Goal: Task Accomplishment & Management: Use online tool/utility

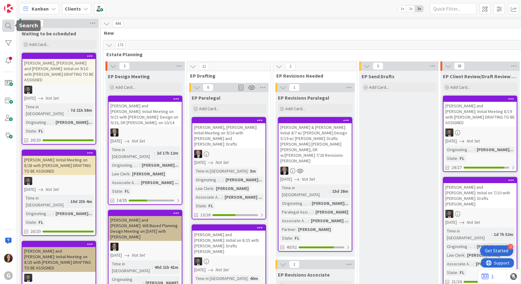
click at [7, 28] on div at bounding box center [8, 26] width 12 height 12
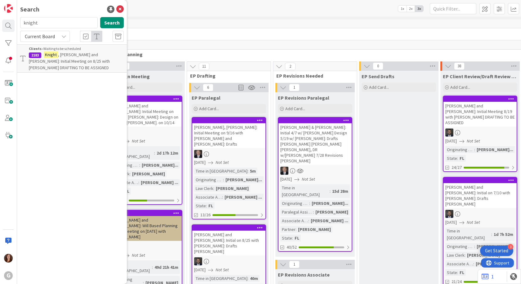
drag, startPoint x: 53, startPoint y: 24, endPoint x: 15, endPoint y: 25, distance: 38.1
click at [15, 25] on div "G Search knight Search Current Board Clients › Waiting to be scheduled 2183 [PE…" at bounding box center [8, 142] width 17 height 284
type input "arnaz"
click at [75, 56] on span ", [PERSON_NAME] Drafts Mail-Away Signing" at bounding box center [74, 58] width 91 height 12
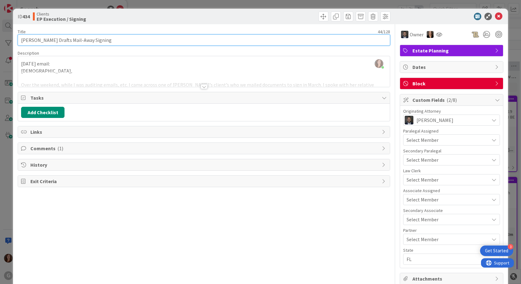
click at [140, 42] on input "[PERSON_NAME] Drafts Mail-Away Signing" at bounding box center [204, 39] width 372 height 11
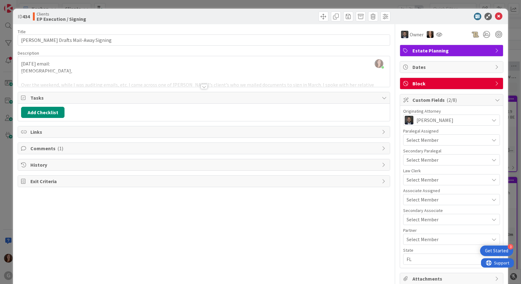
click at [22, 64] on div "[PERSON_NAME] just joined [DATE] email: [PERSON_NAME], Over the weekend, while …" at bounding box center [204, 71] width 372 height 31
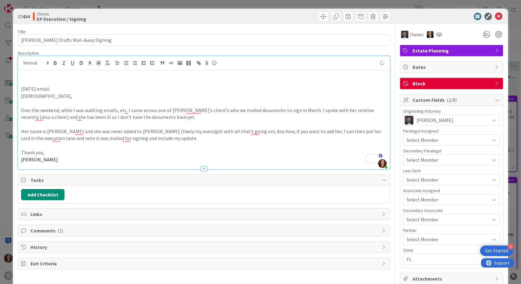
click at [36, 73] on p "To enrich screen reader interactions, please activate Accessibility in Grammarl…" at bounding box center [203, 74] width 365 height 7
click at [37, 75] on p "[DATE]: [PERSON_NAME], card is to be moved to done as [PERSON_NAME] did not mov…" at bounding box center [203, 74] width 365 height 7
click at [326, 76] on p "[DATE] CA: [PERSON_NAME], the card is to be moved to done as [PERSON_NAME] did …" at bounding box center [203, 74] width 365 height 7
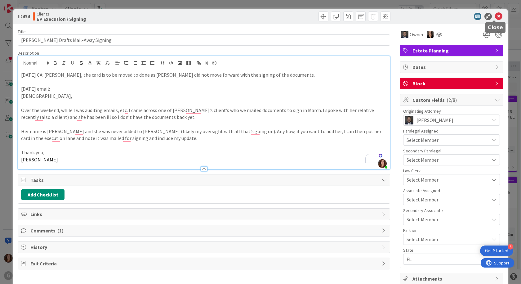
click at [495, 16] on icon at bounding box center [498, 16] width 7 height 7
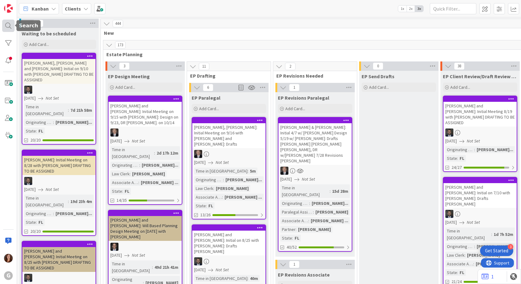
click at [7, 25] on div at bounding box center [8, 26] width 12 height 12
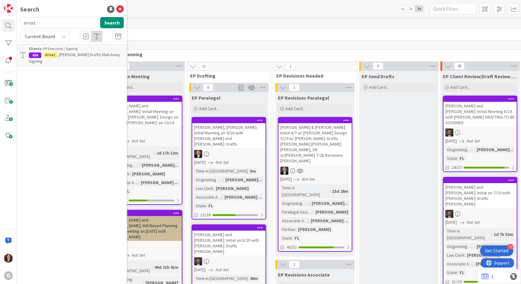
click at [41, 23] on input "arnaz" at bounding box center [58, 22] width 77 height 11
click at [60, 55] on span ", [PERSON_NAME] Drafts Mail-Away Signing" at bounding box center [74, 58] width 91 height 12
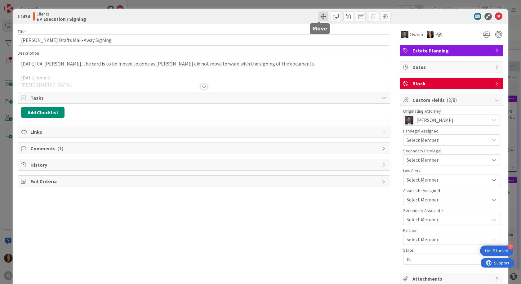
click at [320, 17] on span at bounding box center [323, 16] width 10 height 10
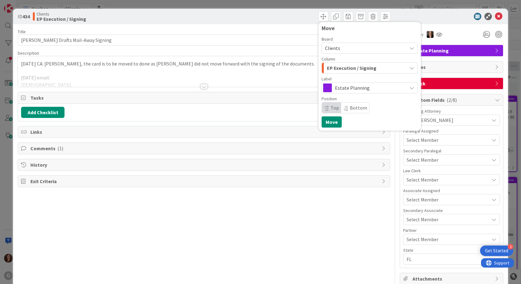
click at [361, 69] on span "EP Execution / Signing" at bounding box center [352, 68] width 50 height 8
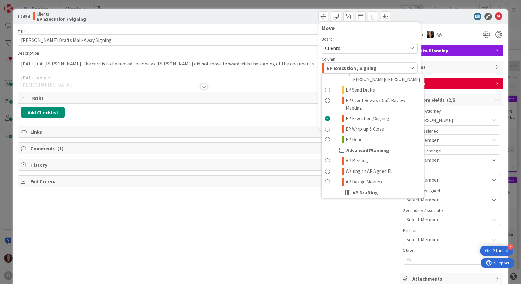
scroll to position [155, 0]
click at [325, 135] on span at bounding box center [327, 138] width 5 height 7
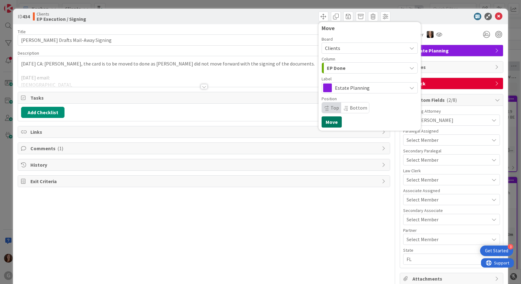
click at [330, 123] on button "Move" at bounding box center [331, 121] width 20 height 11
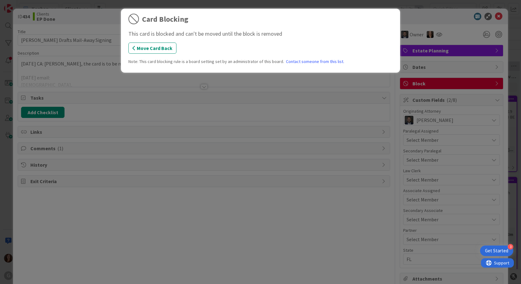
click at [378, 105] on div "Card Blocking This card is blocked and can't be moved until the block is remove…" at bounding box center [260, 142] width 521 height 284
click at [280, 85] on div "Card Blocking This card is blocked and can't be moved until the block is remove…" at bounding box center [260, 142] width 521 height 284
click at [149, 49] on button "Move Card Back" at bounding box center [152, 47] width 48 height 11
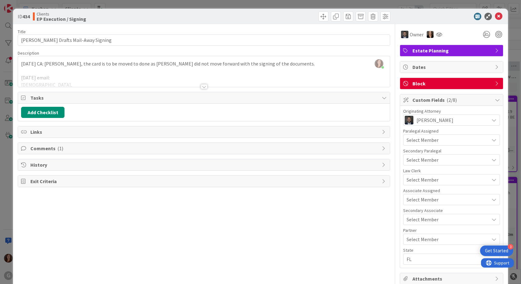
click at [487, 84] on span "Block" at bounding box center [451, 83] width 79 height 7
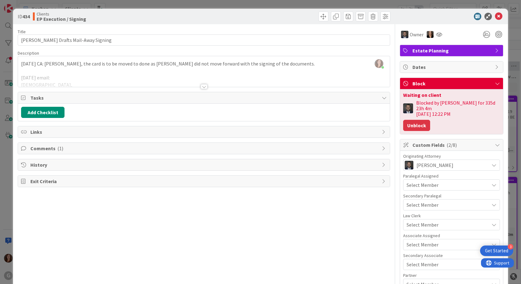
click at [419, 121] on button "Unblock" at bounding box center [416, 125] width 27 height 11
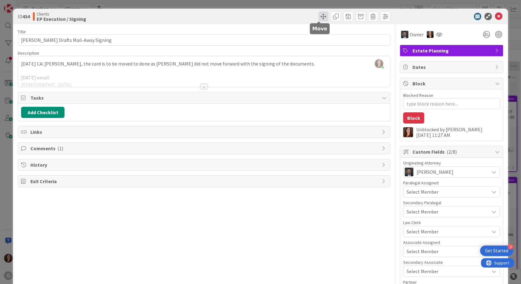
click at [319, 18] on span at bounding box center [323, 16] width 10 height 10
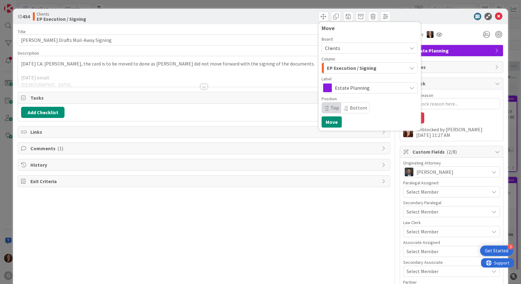
click at [344, 70] on span "EP Execution / Signing" at bounding box center [352, 68] width 50 height 8
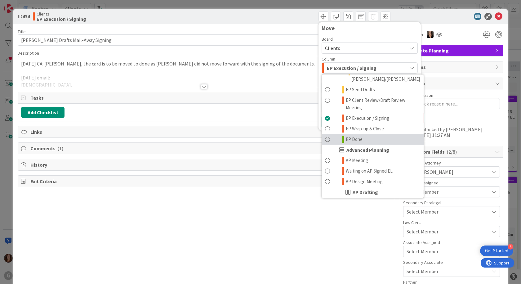
click at [325, 135] on span at bounding box center [327, 138] width 5 height 7
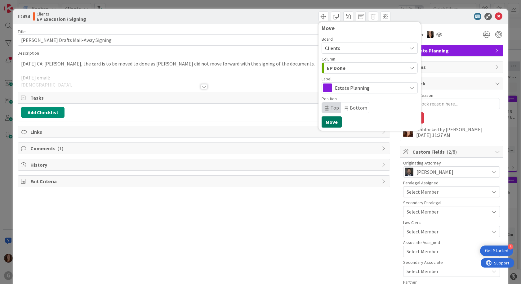
click at [328, 123] on button "Move" at bounding box center [331, 121] width 20 height 11
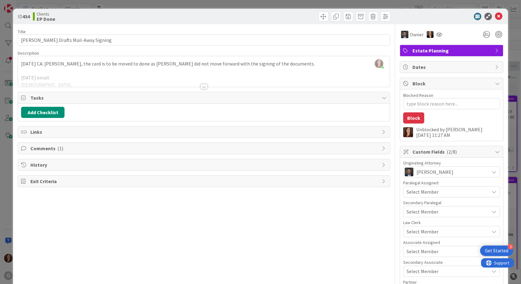
type textarea "x"
click at [495, 17] on icon at bounding box center [498, 16] width 7 height 7
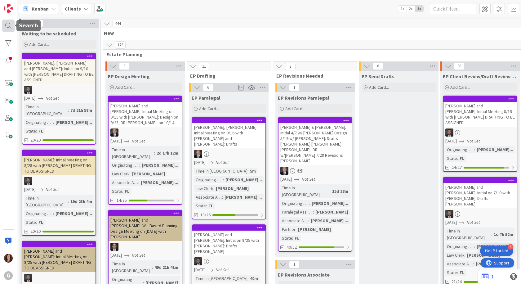
click at [9, 25] on div at bounding box center [8, 26] width 12 height 12
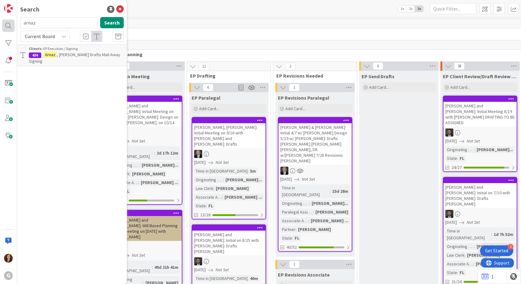
drag, startPoint x: 47, startPoint y: 22, endPoint x: 13, endPoint y: 23, distance: 34.1
click at [14, 23] on div "G Search arnaz Search Current Board Clients › EP Execution / Signing 434 [PERSO…" at bounding box center [8, 142] width 17 height 284
type input "[PERSON_NAME]"
click at [76, 56] on span ", [PERSON_NAME]: Drafts [PERSON_NAME]" at bounding box center [75, 58] width 93 height 12
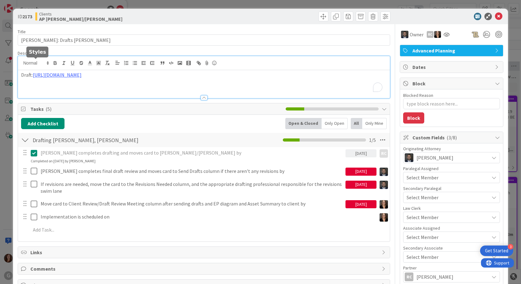
click at [21, 64] on div "Draft: [URL][DOMAIN_NAME]" at bounding box center [204, 77] width 372 height 42
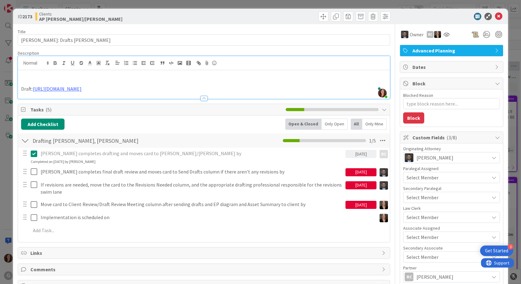
type textarea "x"
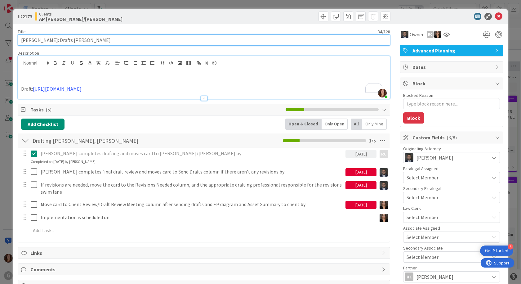
drag, startPoint x: 36, startPoint y: 42, endPoint x: 19, endPoint y: 44, distance: 17.5
click at [19, 44] on input "[PERSON_NAME]: Drafts [PERSON_NAME]" at bounding box center [204, 39] width 372 height 11
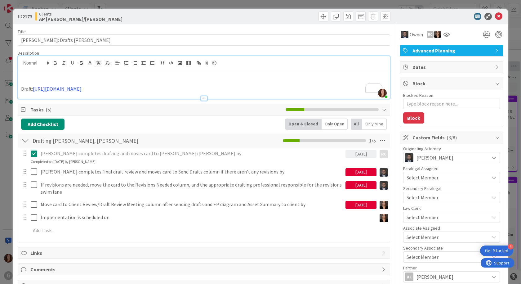
click at [82, 76] on p "To enrich screen reader interactions, please activate Accessibility in Grammarl…" at bounding box center [203, 74] width 365 height 7
click at [318, 16] on span at bounding box center [323, 16] width 10 height 10
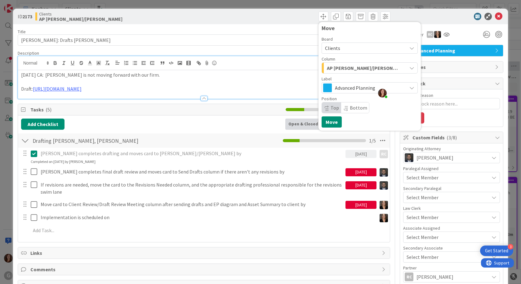
click at [343, 90] on span "Advanced Planning" at bounding box center [369, 87] width 69 height 9
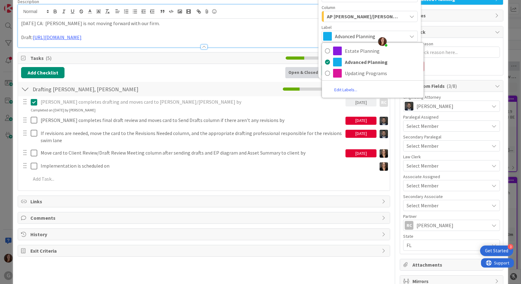
scroll to position [62, 0]
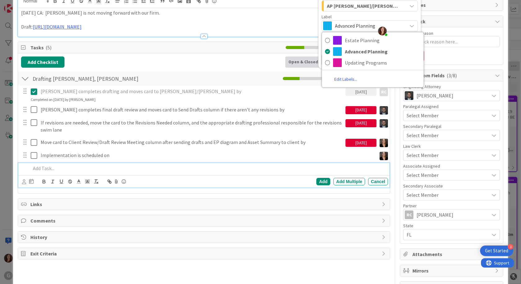
click at [307, 167] on p at bounding box center [208, 168] width 355 height 7
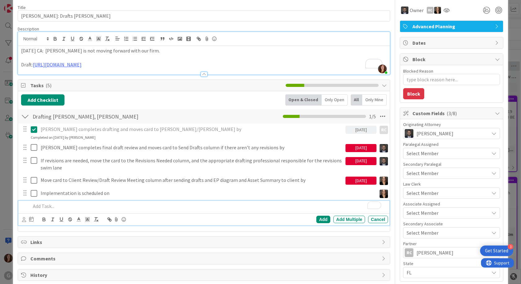
scroll to position [0, 0]
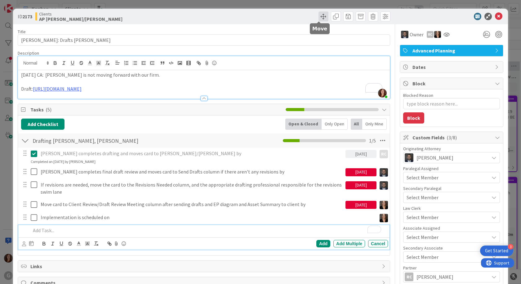
click at [321, 16] on span at bounding box center [323, 16] width 10 height 10
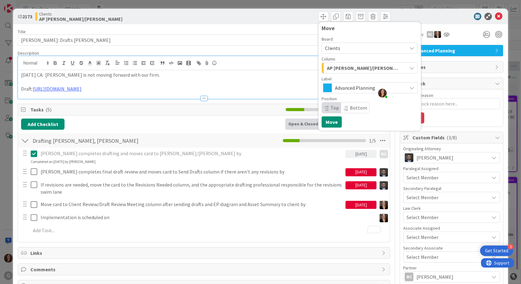
click at [352, 69] on span "AP [PERSON_NAME]/[PERSON_NAME]" at bounding box center [362, 68] width 71 height 8
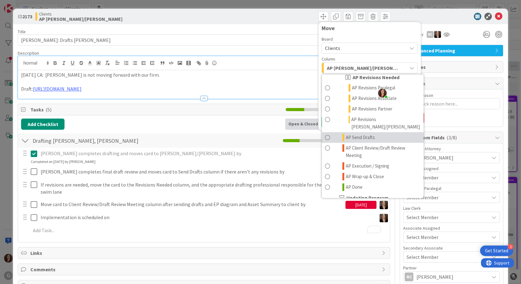
scroll to position [341, 0]
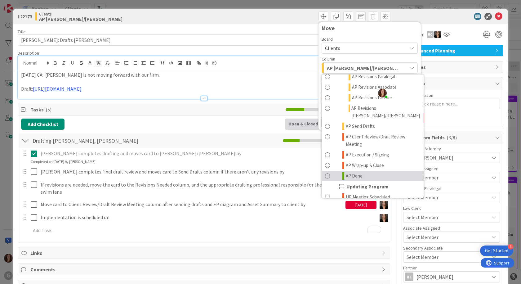
click at [325, 172] on span at bounding box center [327, 175] width 5 height 7
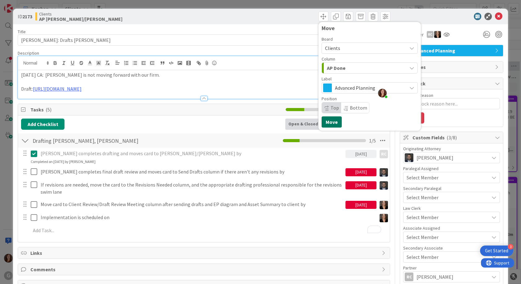
click at [330, 122] on button "Move" at bounding box center [331, 121] width 20 height 11
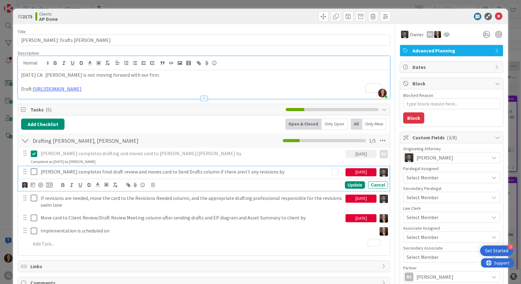
click at [240, 173] on p "[PERSON_NAME] completes final draft review and moves card to Send Drafts column…" at bounding box center [192, 171] width 302 height 7
click at [152, 186] on icon at bounding box center [153, 185] width 4 height 4
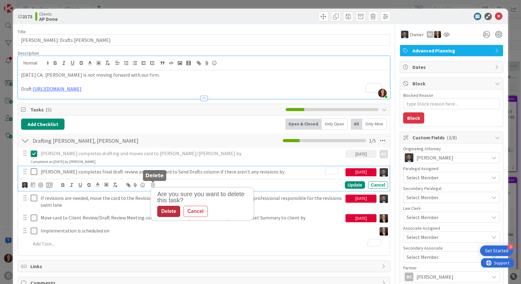
click at [169, 207] on div "Delete" at bounding box center [168, 210] width 23 height 11
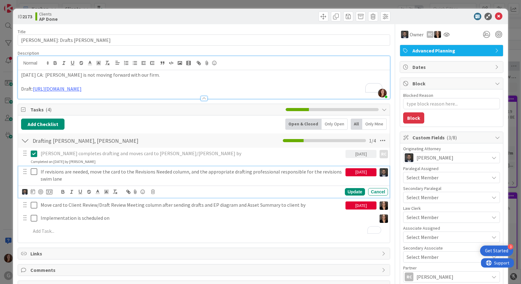
click at [154, 173] on p "If revisions are needed, move the card to the Revisions Needed column, and the …" at bounding box center [192, 175] width 302 height 14
click at [152, 193] on icon at bounding box center [153, 191] width 4 height 4
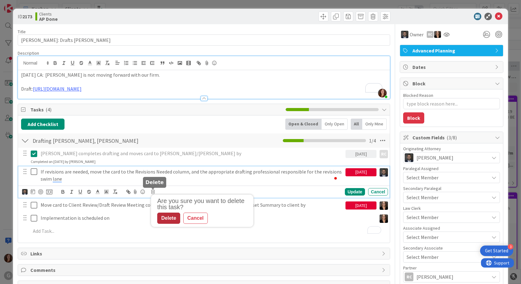
click at [165, 216] on div "Delete" at bounding box center [168, 217] width 23 height 11
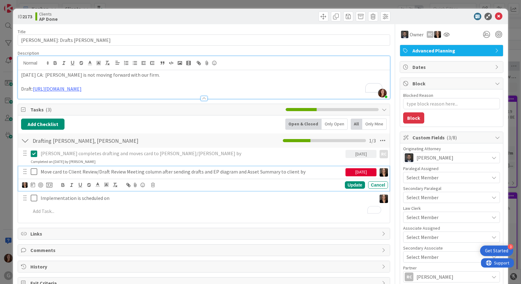
click at [163, 171] on p "Move card to Client Review/Draft Review Meeting column after sending drafts and…" at bounding box center [192, 171] width 302 height 7
click at [153, 184] on icon at bounding box center [153, 185] width 4 height 4
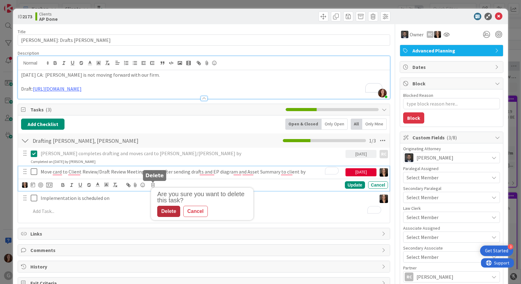
click at [170, 212] on div "Delete" at bounding box center [168, 210] width 23 height 11
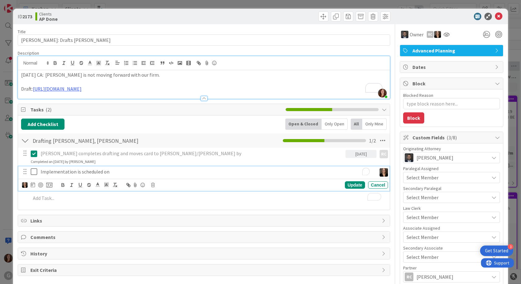
click at [102, 173] on p "Implementation is scheduled on" at bounding box center [207, 171] width 333 height 7
click at [153, 186] on icon at bounding box center [153, 185] width 4 height 4
click at [173, 209] on div "Delete" at bounding box center [168, 210] width 23 height 11
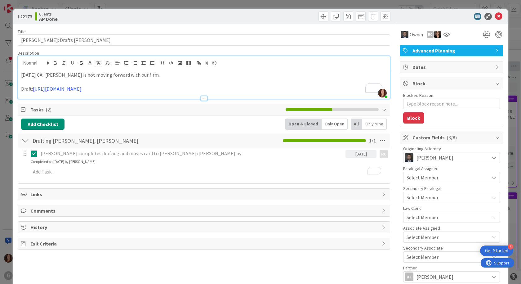
type textarea "x"
click at [495, 16] on icon at bounding box center [498, 16] width 7 height 7
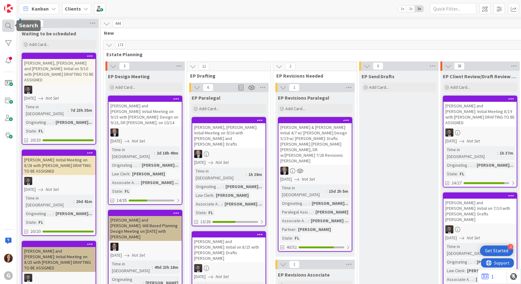
click at [8, 28] on div at bounding box center [8, 26] width 12 height 12
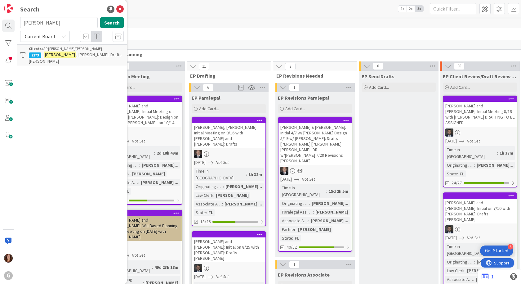
drag, startPoint x: 43, startPoint y: 24, endPoint x: -5, endPoint y: 26, distance: 48.1
click at [0, 26] on html "3 Get Started G Search [PERSON_NAME] Search Current Board Clients › AP [PERSON_…" at bounding box center [260, 142] width 521 height 284
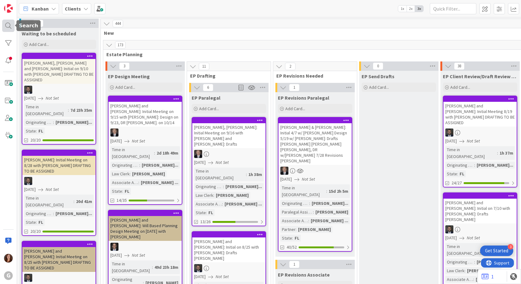
click at [9, 25] on div at bounding box center [8, 26] width 12 height 12
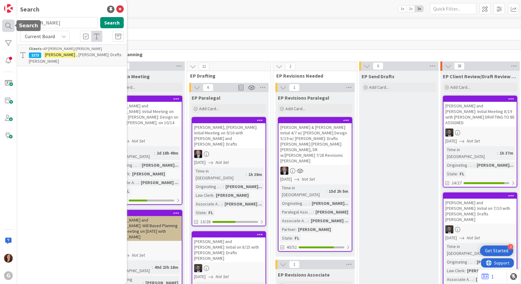
drag, startPoint x: 41, startPoint y: 24, endPoint x: 8, endPoint y: 27, distance: 33.3
click at [9, 26] on div "G Search [PERSON_NAME] Search Current Board Clients › AP [PERSON_NAME]/[PERSON_…" at bounding box center [8, 142] width 17 height 284
type input "arnaz"
click at [76, 54] on span ", [PERSON_NAME] Drafts Mail-Away Signing" at bounding box center [74, 58] width 91 height 12
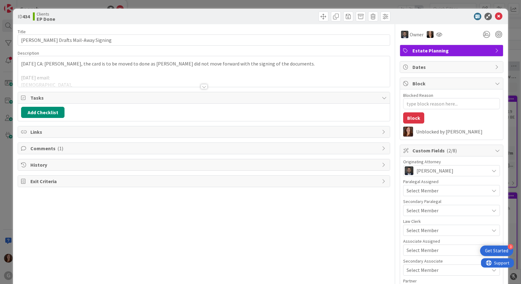
click at [29, 95] on div "Tasks" at bounding box center [204, 97] width 372 height 11
click at [37, 98] on span "Tasks" at bounding box center [204, 97] width 348 height 7
click at [39, 102] on div "Tasks" at bounding box center [204, 97] width 372 height 11
type textarea "x"
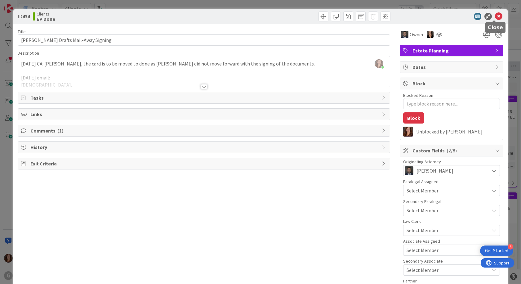
click at [495, 14] on icon at bounding box center [498, 16] width 7 height 7
